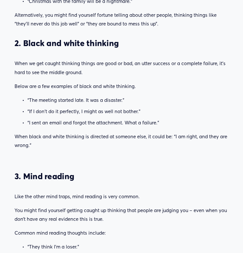
scroll to position [568, 0]
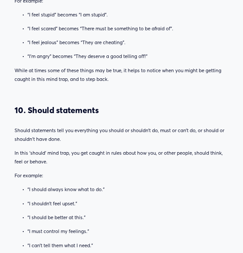
scroll to position [1628, 0]
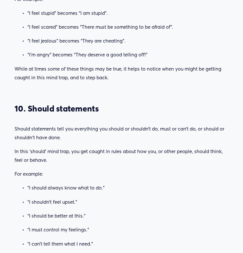
drag, startPoint x: 134, startPoint y: 224, endPoint x: 64, endPoint y: 45, distance: 192.1
copy div "Have you found yourself focusing on the negative? Ignoring any positive things …"
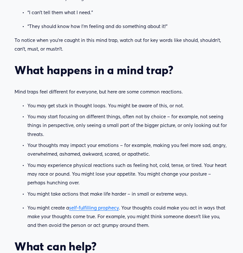
scroll to position [1849, 0]
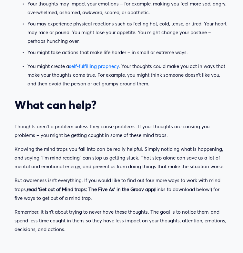
scroll to position [2003, 0]
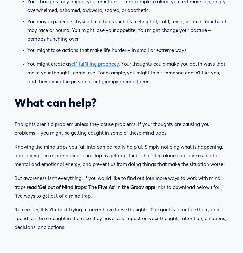
drag, startPoint x: 76, startPoint y: 19, endPoint x: 185, endPoint y: 172, distance: 187.5
copy div "Labelling Do you use judgemental words to describe yourself – or other people? …"
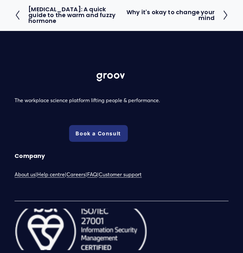
scroll to position [2446, 0]
